Goal: Information Seeking & Learning: Check status

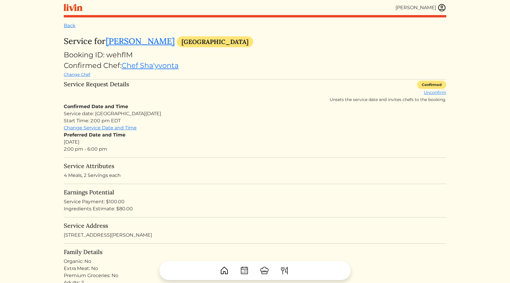
click at [171, 115] on div "Service date: Mon, Sep 15, 2025 Start Time: 2:00 pm EDT" at bounding box center [255, 117] width 383 height 14
click at [302, 90] on div "Service Request Details Confirmed Unconfirm Unsets the service date and invites…" at bounding box center [255, 92] width 383 height 22
click at [378, 7] on img at bounding box center [442, 7] width 9 height 9
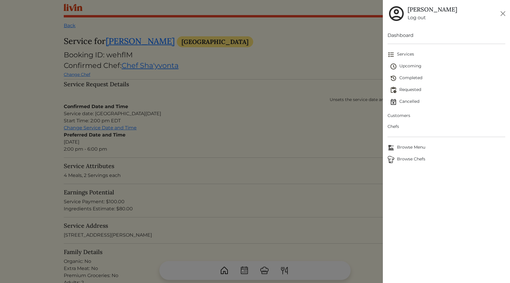
click at [378, 67] on span "Upcoming" at bounding box center [447, 66] width 115 height 7
click at [288, 80] on div at bounding box center [255, 141] width 510 height 283
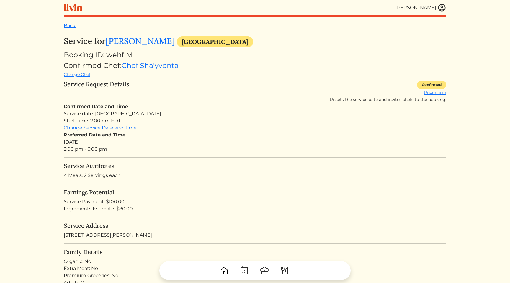
click at [126, 56] on div "Booking ID: wehflM" at bounding box center [255, 55] width 383 height 11
copy div "wehflM"
click at [266, 150] on div "Preferred Date and Time Sun, Sep 14, 2025 2:00 pm - 6:00 pm" at bounding box center [255, 141] width 383 height 21
click at [262, 131] on div "Confirmed Date and Time Service date: Mon, Sep 15, 2025 Start Time: 2:00 pm EDT…" at bounding box center [255, 128] width 383 height 50
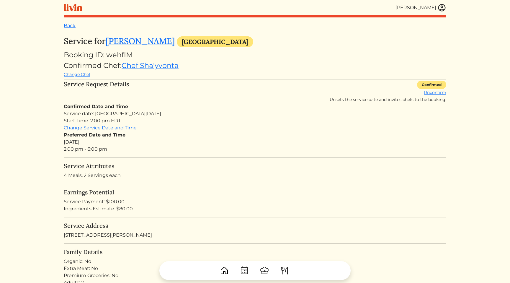
click at [262, 131] on div "Confirmed Date and Time Service date: Mon, Sep 15, 2025 Start Time: 2:00 pm EDT…" at bounding box center [255, 128] width 383 height 50
drag, startPoint x: 262, startPoint y: 131, endPoint x: 214, endPoint y: 130, distance: 48.2
click at [255, 131] on div "Confirmed Date and Time Service date: Mon, Sep 15, 2025 Start Time: 2:00 pm EDT…" at bounding box center [255, 128] width 383 height 50
click at [214, 130] on div "Confirmed Date and Time Service date: Mon, Sep 15, 2025 Start Time: 2:00 pm EDT…" at bounding box center [255, 128] width 383 height 50
click at [253, 139] on div "Preferred Date and Time Sun, Sep 14, 2025 2:00 pm - 6:00 pm" at bounding box center [255, 141] width 383 height 21
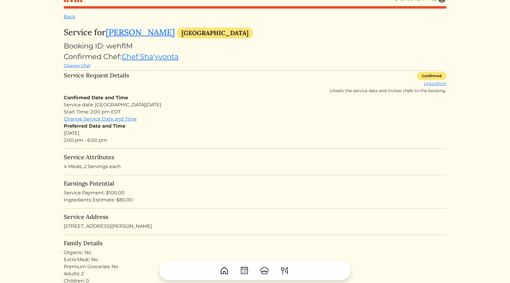
scroll to position [11, 0]
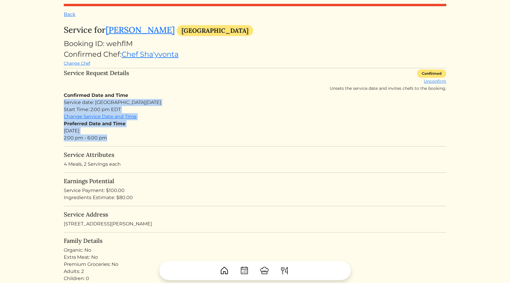
drag, startPoint x: 206, startPoint y: 136, endPoint x: 203, endPoint y: 95, distance: 41.4
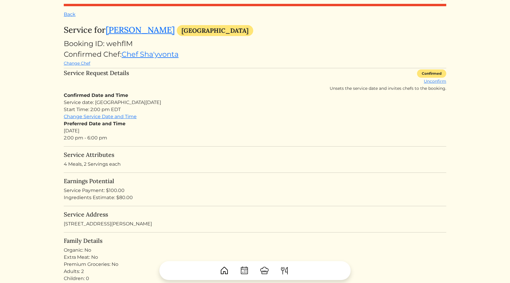
click at [188, 94] on div "Confirmed Date and Time Service date: Mon, Sep 15, 2025 Start Time: 2:00 pm EDT…" at bounding box center [255, 117] width 383 height 50
drag, startPoint x: 188, startPoint y: 94, endPoint x: 194, endPoint y: 136, distance: 43.2
click at [194, 136] on div "Confirmed Date and Time Service date: Mon, Sep 15, 2025 Start Time: 2:00 pm EDT…" at bounding box center [255, 117] width 383 height 50
click at [242, 140] on div "Preferred Date and Time Sun, Sep 14, 2025 2:00 pm - 6:00 pm" at bounding box center [255, 130] width 383 height 21
drag, startPoint x: 191, startPoint y: 140, endPoint x: 181, endPoint y: 89, distance: 52.0
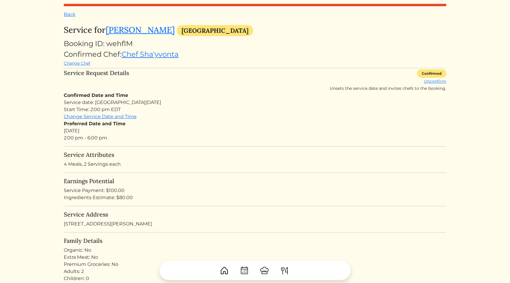
click at [161, 100] on div "Service date: Mon, Sep 15, 2025 Start Time: 2:00 pm EDT" at bounding box center [255, 106] width 383 height 14
click at [136, 111] on div "Service date: Mon, Sep 15, 2025 Start Time: 2:00 pm EDT" at bounding box center [255, 106] width 383 height 14
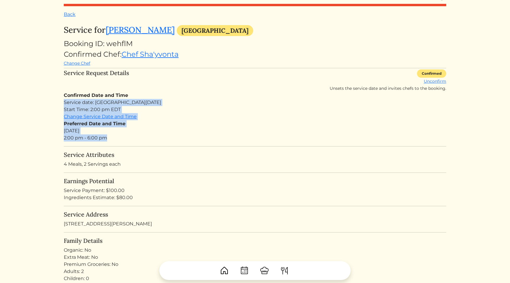
drag, startPoint x: 151, startPoint y: 144, endPoint x: 152, endPoint y: 94, distance: 49.9
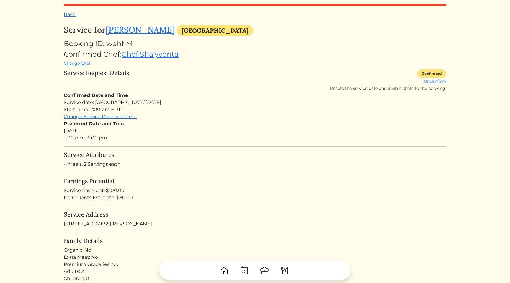
click at [130, 99] on div "Service date: Mon, Sep 15, 2025 Start Time: 2:00 pm EDT" at bounding box center [255, 106] width 383 height 14
click at [134, 110] on div "Service date: Mon, Sep 15, 2025 Start Time: 2:00 pm EDT" at bounding box center [255, 106] width 383 height 14
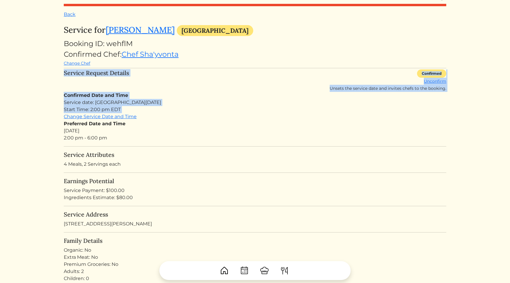
drag, startPoint x: 144, startPoint y: 112, endPoint x: 144, endPoint y: 92, distance: 20.4
click at [134, 95] on div "Confirmed Date and Time Service date: Mon, Sep 15, 2025 Start Time: 2:00 pm EDT…" at bounding box center [255, 117] width 383 height 50
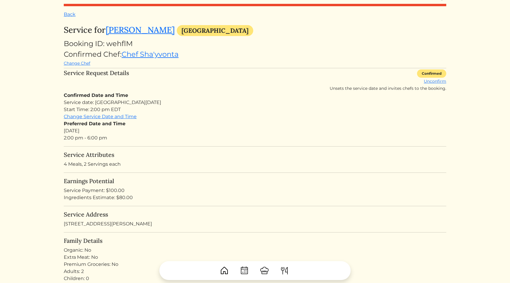
click at [179, 106] on div "Service date: Mon, Sep 15, 2025 Start Time: 2:00 pm EDT" at bounding box center [255, 106] width 383 height 14
click at [122, 44] on div "Booking ID: wehflM" at bounding box center [255, 43] width 383 height 11
copy div "wehflM"
click at [240, 128] on div "Preferred Date and Time Sun, Sep 14, 2025 2:00 pm - 6:00 pm" at bounding box center [255, 130] width 383 height 21
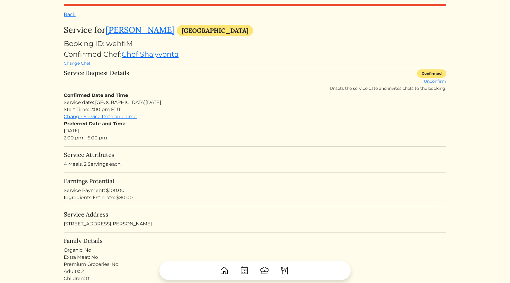
click at [145, 84] on div "Service Request Details Confirmed Unconfirm Unsets the service date and invites…" at bounding box center [255, 80] width 383 height 22
click at [154, 98] on div "Confirmed Date and Time Service date: Mon, Sep 15, 2025 Start Time: 2:00 pm EDT…" at bounding box center [255, 117] width 383 height 50
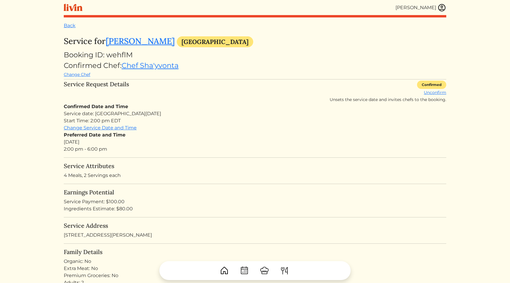
click at [120, 55] on div "Booking ID: wehflM" at bounding box center [255, 55] width 383 height 11
copy div "wehflM"
click at [260, 108] on div "Confirmed Date and Time Service date: Mon, Sep 15, 2025 Start Time: 2:00 pm EDT…" at bounding box center [255, 128] width 383 height 50
click at [228, 150] on div "Preferred Date and Time Sun, Sep 14, 2025 2:00 pm - 6:00 pm" at bounding box center [255, 141] width 383 height 21
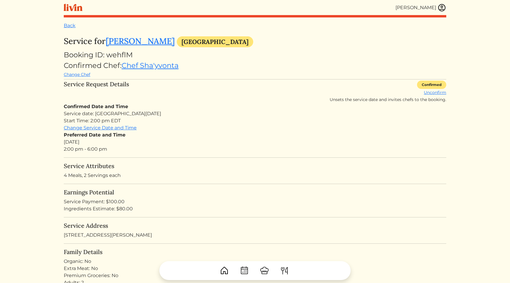
click at [180, 133] on div "Preferred Date and Time Sun, Sep 14, 2025 2:00 pm - 6:00 pm" at bounding box center [255, 141] width 383 height 21
click at [243, 123] on div "Service date: Mon, Sep 15, 2025 Start Time: 2:00 pm EDT" at bounding box center [255, 117] width 383 height 14
click at [124, 56] on div "Booking ID: wehflM" at bounding box center [255, 55] width 383 height 11
copy div "wehflM"
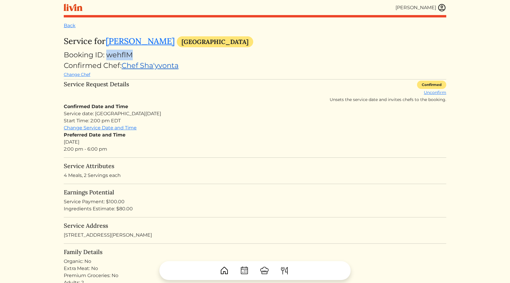
copy div "wehflM"
click at [221, 121] on div "Service date: Mon, Sep 15, 2025 Start Time: 2:00 pm EDT" at bounding box center [255, 117] width 383 height 14
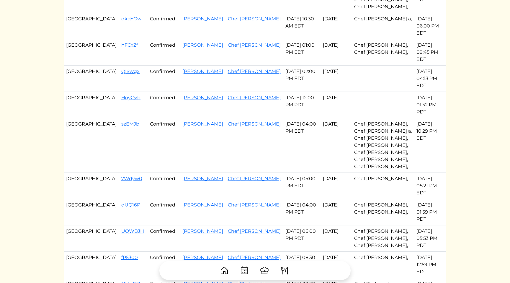
scroll to position [231, 0]
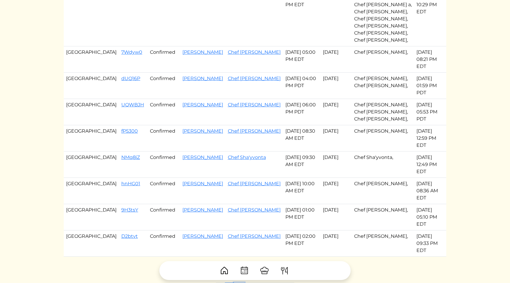
click at [239, 283] on link "2" at bounding box center [239, 288] width 10 height 11
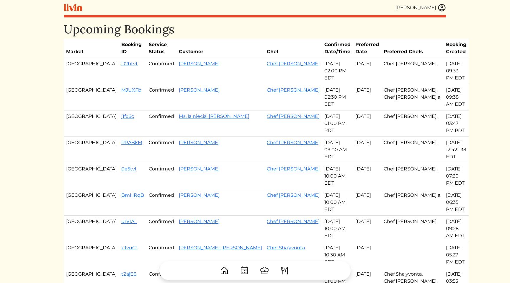
click at [211, 92] on td "Caroline" at bounding box center [221, 97] width 88 height 26
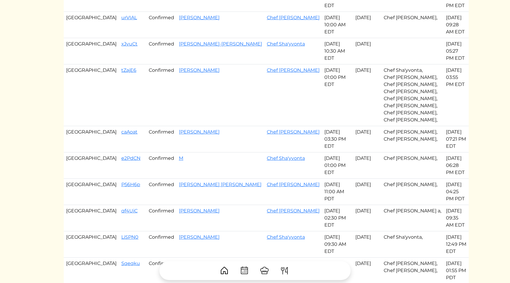
scroll to position [316, 0]
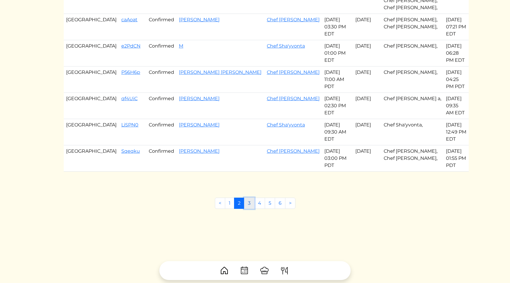
click at [250, 208] on link "3" at bounding box center [249, 203] width 10 height 11
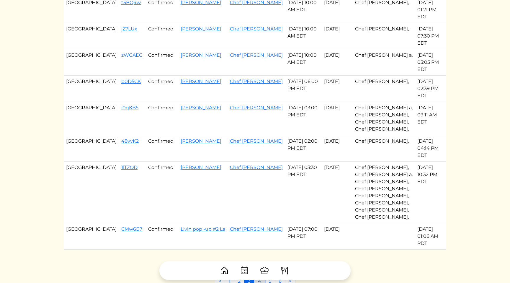
click at [259, 276] on link "4" at bounding box center [259, 281] width 11 height 11
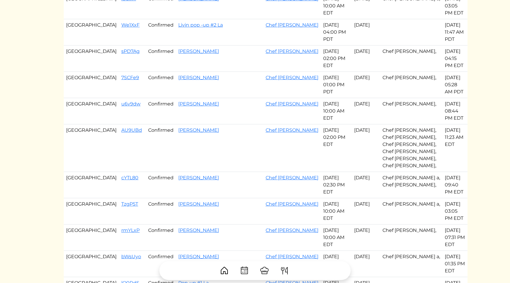
scroll to position [266, 0]
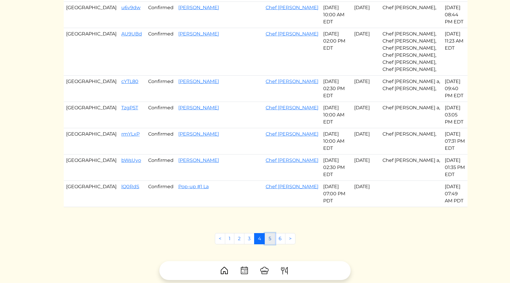
click at [271, 233] on link "5" at bounding box center [270, 238] width 10 height 11
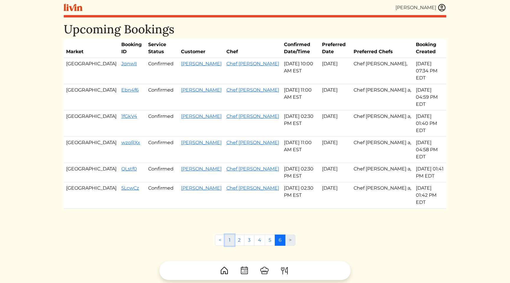
click at [230, 235] on link "1" at bounding box center [229, 240] width 9 height 11
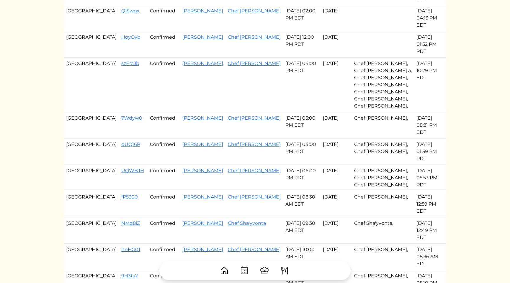
scroll to position [231, 0]
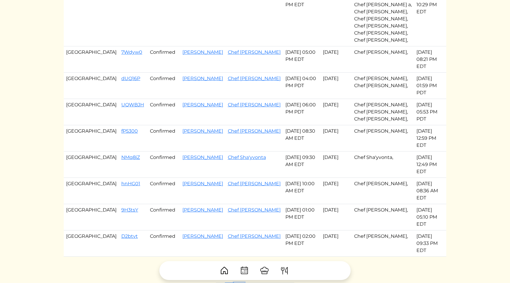
click at [241, 283] on link "2" at bounding box center [239, 288] width 10 height 11
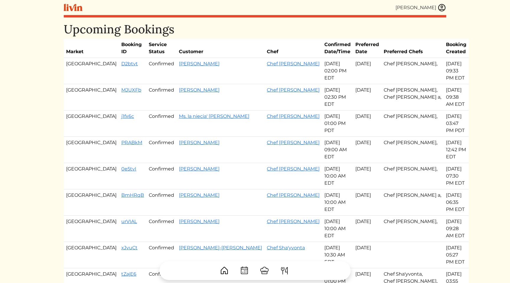
click at [322, 99] on td "Sep 15, 2025 02:30 PM EDT" at bounding box center [337, 97] width 31 height 26
click at [322, 121] on td "Sep 15, 2025 01:00 PM PDT" at bounding box center [337, 123] width 31 height 26
click at [322, 93] on td "[DATE] 02:30 PM EDT" at bounding box center [337, 97] width 31 height 26
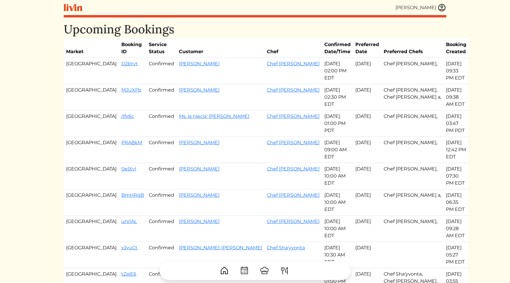
click at [322, 93] on td "[DATE] 02:30 PM EDT" at bounding box center [337, 97] width 31 height 26
click at [322, 125] on td "[DATE] 01:00 PM PDT" at bounding box center [337, 123] width 31 height 26
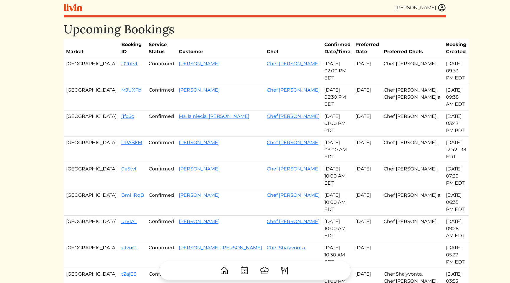
click at [353, 126] on td "[DATE]" at bounding box center [367, 123] width 28 height 26
drag, startPoint x: 330, startPoint y: 125, endPoint x: 312, endPoint y: 113, distance: 22.2
click at [312, 113] on tr "Los Angeles j1fx6c Confirmed Ms. la niecia' Vicknair Chef Ryan Sep 15, 2025 01:…" at bounding box center [266, 123] width 405 height 26
click at [322, 115] on td "[DATE] 01:00 PM PDT" at bounding box center [337, 123] width 31 height 26
click at [322, 67] on td "[DATE] 02:00 PM EDT" at bounding box center [337, 71] width 31 height 26
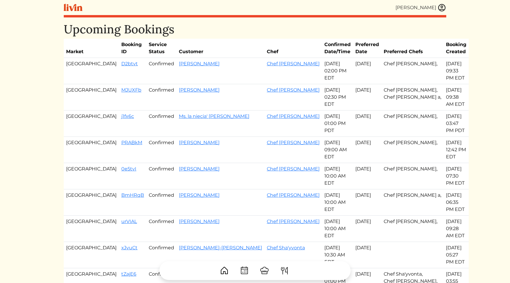
click at [322, 67] on td "[DATE] 02:00 PM EDT" at bounding box center [337, 71] width 31 height 26
click at [322, 93] on td "[DATE] 02:30 PM EDT" at bounding box center [337, 97] width 31 height 26
click at [322, 99] on td "[DATE] 02:30 PM EDT" at bounding box center [337, 97] width 31 height 26
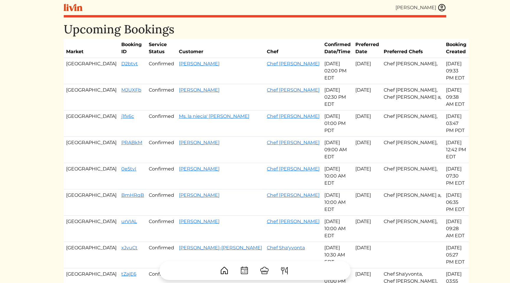
click at [265, 72] on td "Chef [PERSON_NAME]" at bounding box center [294, 71] width 58 height 26
click at [210, 45] on th "Customer" at bounding box center [221, 48] width 88 height 19
click at [443, 6] on img at bounding box center [442, 7] width 9 height 9
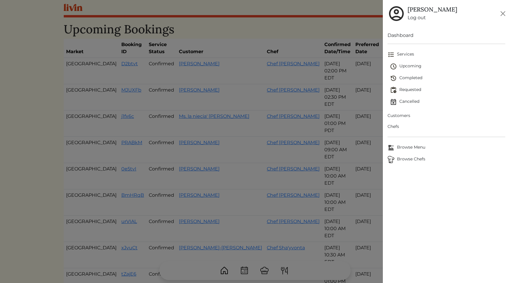
click at [418, 65] on span "Upcoming" at bounding box center [447, 66] width 115 height 7
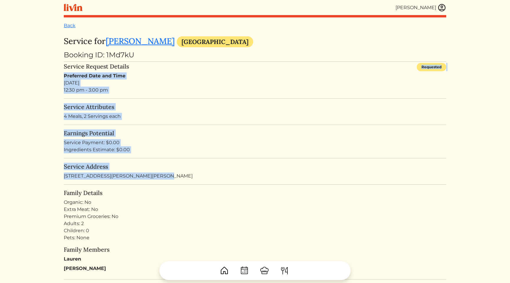
drag, startPoint x: 180, startPoint y: 70, endPoint x: 179, endPoint y: 174, distance: 103.4
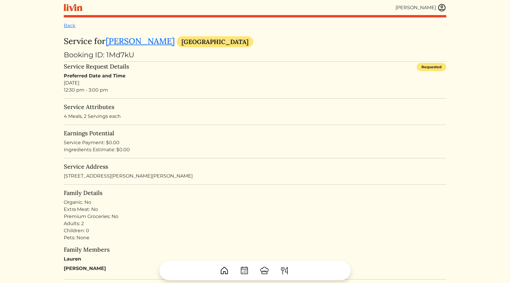
click at [163, 195] on h5 "Family Details" at bounding box center [255, 192] width 383 height 7
click at [177, 105] on h5 "Service Attributes" at bounding box center [255, 106] width 383 height 7
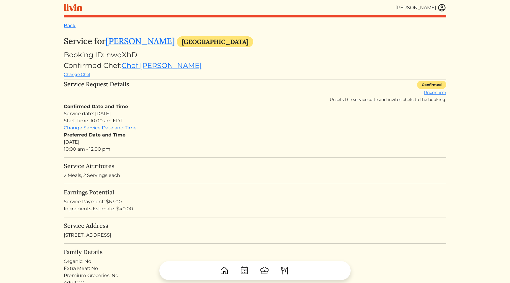
click at [263, 87] on div "Service Request Details Confirmed Unconfirm Unsets the service date and invites…" at bounding box center [255, 92] width 383 height 22
click at [125, 56] on div "Booking ID: nwdXhD" at bounding box center [255, 55] width 383 height 11
copy div "nwdXhD"
click at [237, 137] on div "Preferred Date and Time [DATE] 10:00 am - 12:00 pm" at bounding box center [255, 141] width 383 height 21
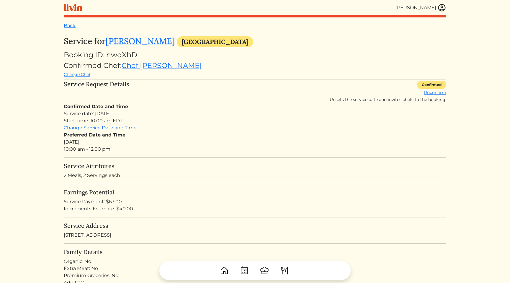
click at [276, 152] on div "Preferred Date and Time [DATE] 10:00 am - 12:00 pm" at bounding box center [255, 141] width 383 height 21
click at [289, 141] on div "Preferred Date and Time [DATE] 10:00 am - 12:00 pm" at bounding box center [255, 141] width 383 height 21
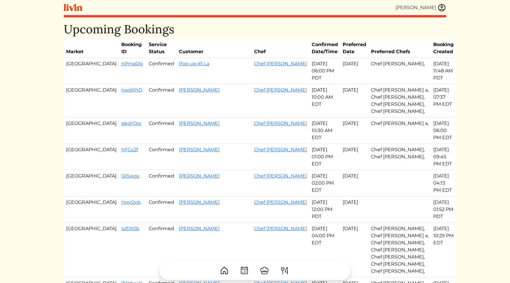
click at [341, 45] on th "Preferred Date" at bounding box center [355, 48] width 28 height 19
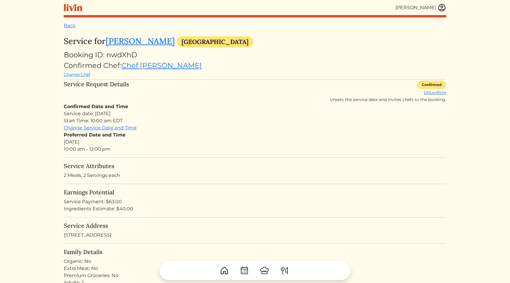
click at [441, 92] on link "Unconfirm" at bounding box center [435, 92] width 22 height 5
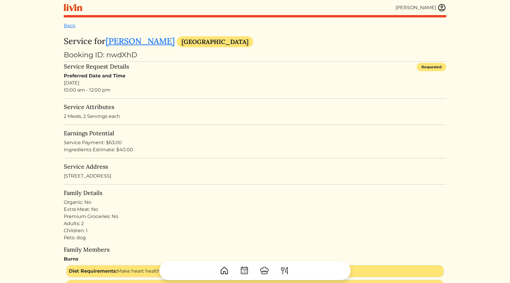
click at [201, 113] on p "2 Meals, 2 Servings each" at bounding box center [255, 116] width 383 height 7
click at [160, 111] on div "Service Attributes 2 Meals, 2 Servings each" at bounding box center [255, 111] width 383 height 17
click at [193, 110] on h5 "Service Attributes" at bounding box center [255, 106] width 383 height 7
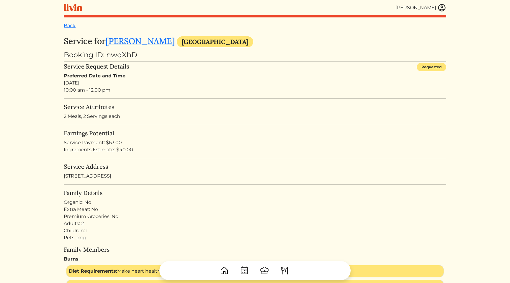
drag, startPoint x: 232, startPoint y: 158, endPoint x: 246, endPoint y: 150, distance: 16.3
click at [247, 150] on div "Ingredients Estimate: $40.00" at bounding box center [255, 149] width 383 height 7
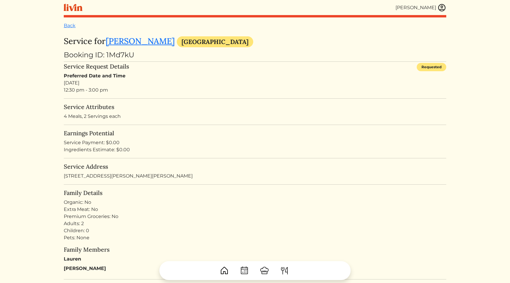
click at [170, 110] on h5 "Service Attributes" at bounding box center [255, 106] width 383 height 7
click at [260, 92] on div "Preferred Date and Time Sun, Sep 14, 2025 12:30 pm - 3:00 pm" at bounding box center [255, 82] width 383 height 21
click at [260, 92] on div "Preferred Date and Time [DATE] 12:30 pm - 3:00 pm" at bounding box center [255, 82] width 383 height 21
click at [203, 136] on h5 "Earnings Potential" at bounding box center [255, 133] width 383 height 7
click at [203, 135] on h5 "Earnings Potential" at bounding box center [255, 133] width 383 height 7
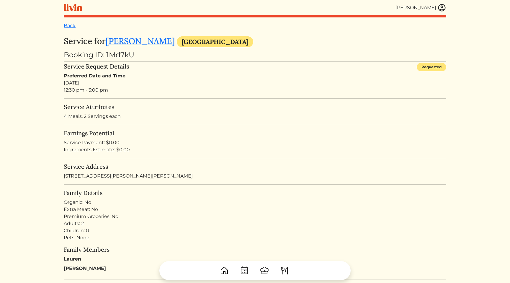
click at [203, 136] on h5 "Earnings Potential" at bounding box center [255, 133] width 383 height 7
drag, startPoint x: 128, startPoint y: 90, endPoint x: 112, endPoint y: 73, distance: 23.6
click at [112, 73] on div "Preferred Date and Time Tue, Sep 16, 2025 12:30 pm - 3:00 pm" at bounding box center [255, 82] width 383 height 21
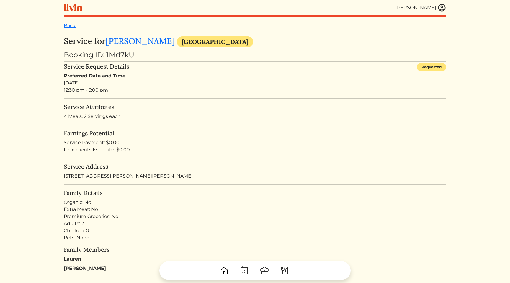
click at [65, 89] on div "Preferred Date and Time Tue, Sep 16, 2025 12:30 pm - 3:00 pm" at bounding box center [255, 82] width 383 height 21
click at [89, 81] on div "Preferred Date and Time Tue, Sep 16, 2025 12:30 pm - 3:00 pm" at bounding box center [255, 82] width 383 height 21
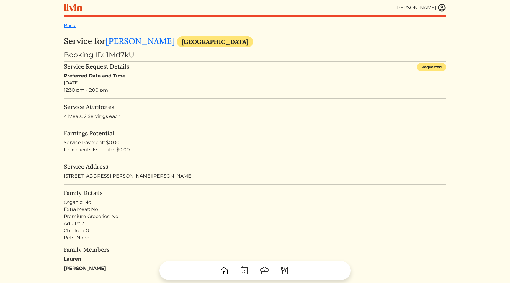
click at [89, 81] on div "Preferred Date and Time Tue, Sep 16, 2025 12:30 pm - 3:00 pm" at bounding box center [255, 82] width 383 height 21
drag, startPoint x: 117, startPoint y: 96, endPoint x: 110, endPoint y: 74, distance: 23.4
click at [100, 75] on strong "Preferred Date and Time" at bounding box center [95, 76] width 62 height 6
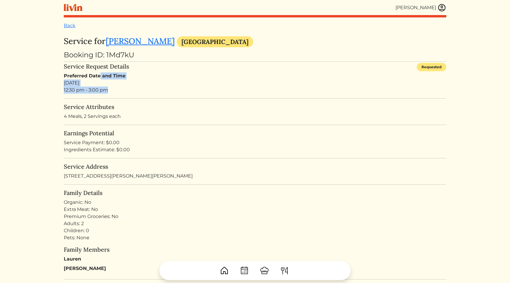
drag, startPoint x: 100, startPoint y: 75, endPoint x: 114, endPoint y: 99, distance: 28.0
click at [112, 92] on div "Preferred Date and Time Tue, Sep 16, 2025 12:30 pm - 3:00 pm" at bounding box center [255, 82] width 383 height 21
drag, startPoint x: 112, startPoint y: 92, endPoint x: 67, endPoint y: 76, distance: 47.7
click at [67, 76] on div "Preferred Date and Time Tue, Sep 16, 2025 12:30 pm - 3:00 pm" at bounding box center [255, 82] width 383 height 21
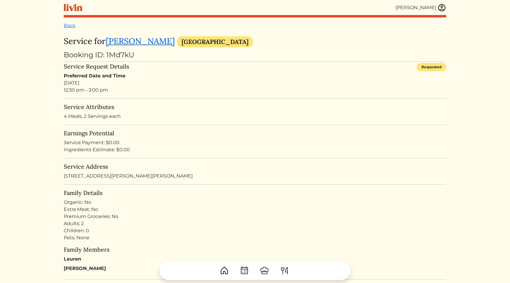
click at [212, 119] on p "4 Meals, 2 Servings each" at bounding box center [255, 116] width 383 height 7
